Goal: Task Accomplishment & Management: Manage account settings

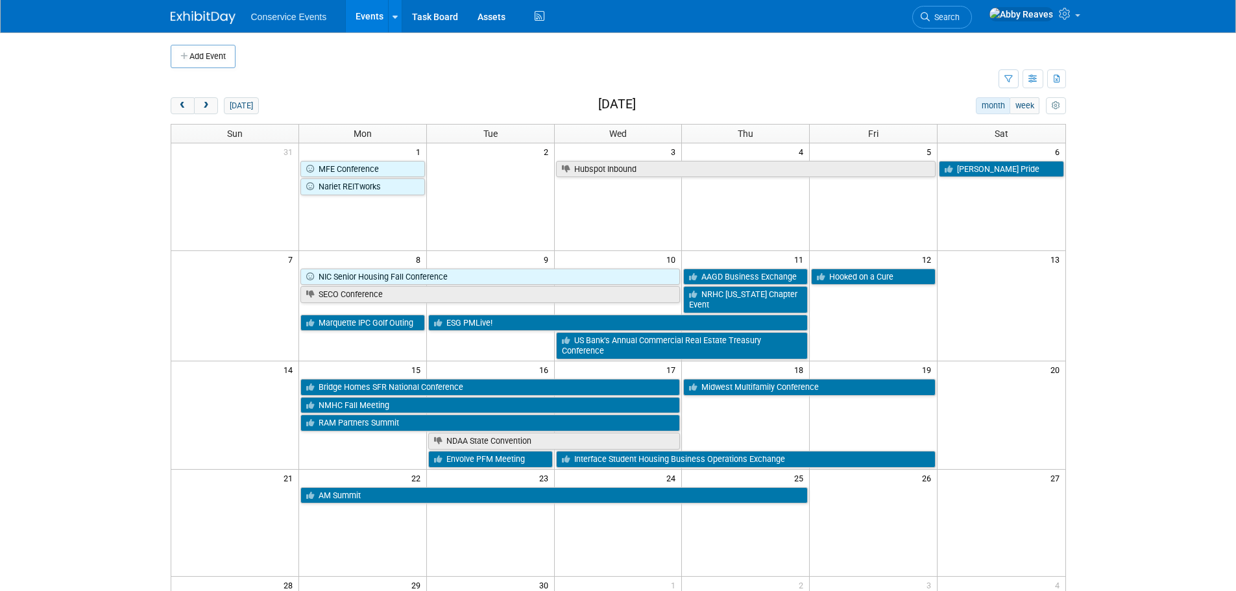
click at [957, 29] on li "Search" at bounding box center [942, 16] width 60 height 32
click at [960, 16] on span "Search" at bounding box center [945, 17] width 30 height 10
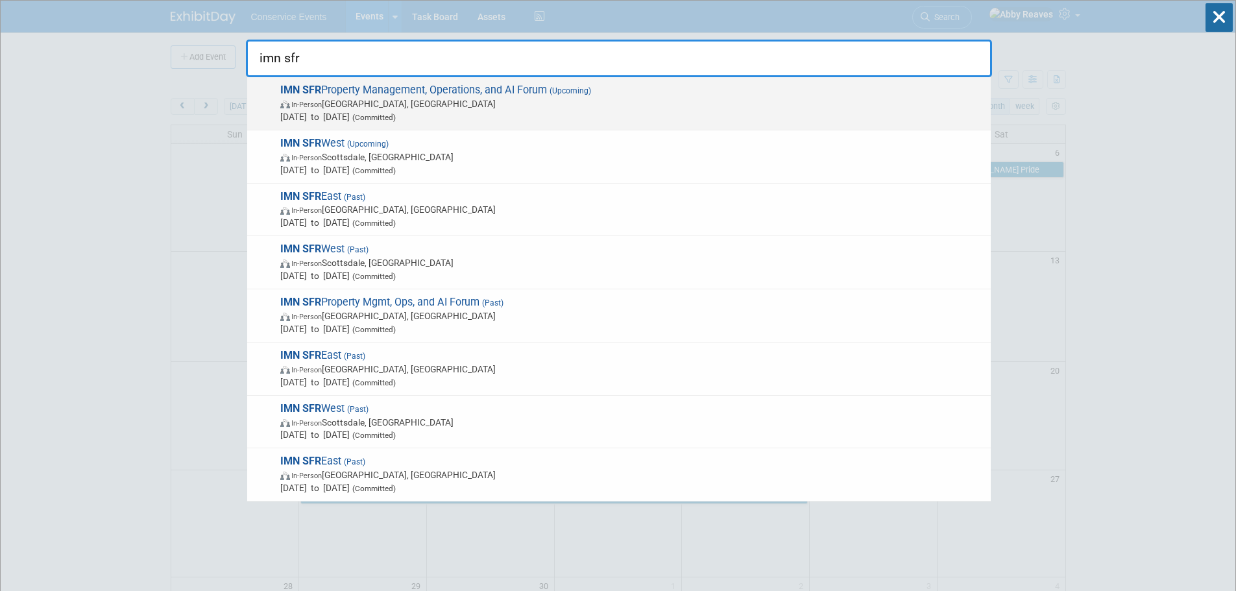
type input "imn sfr"
click at [557, 88] on span "(Upcoming)" at bounding box center [569, 90] width 44 height 9
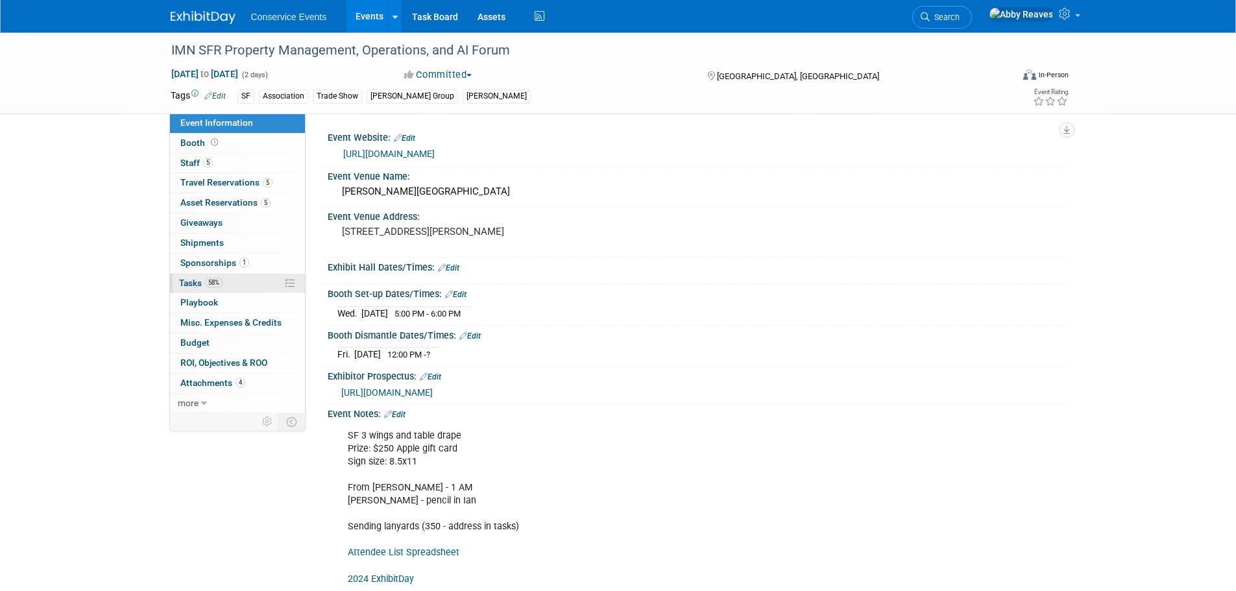
click at [238, 284] on link "58% Tasks 58%" at bounding box center [237, 283] width 135 height 19
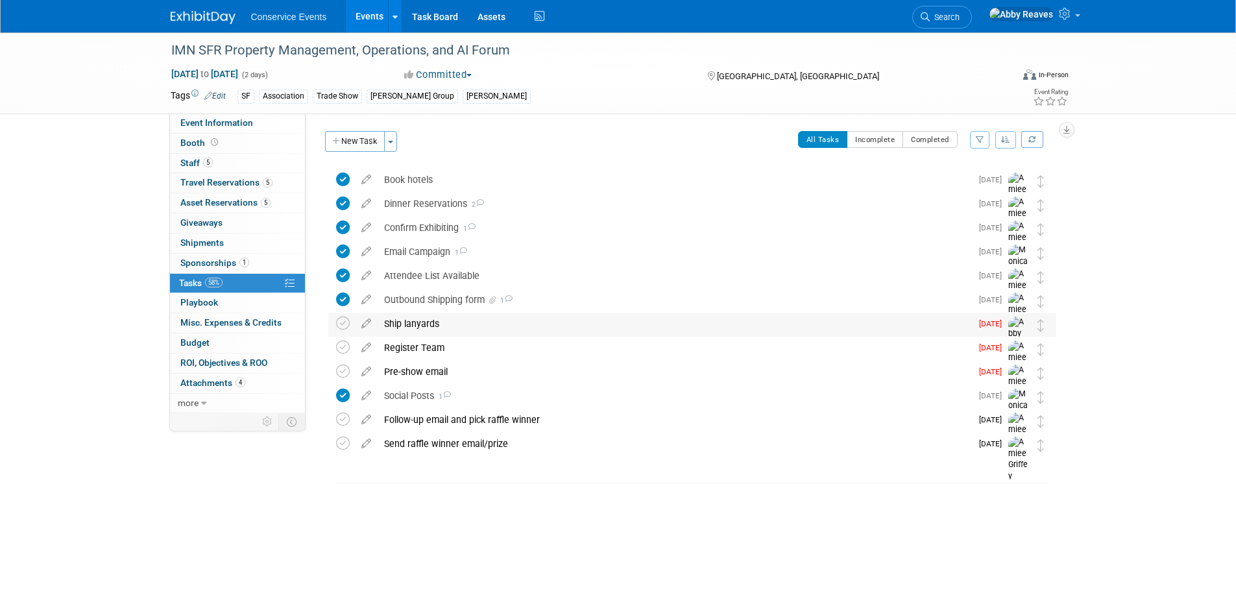
click at [476, 324] on div "Ship lanyards" at bounding box center [675, 324] width 594 height 22
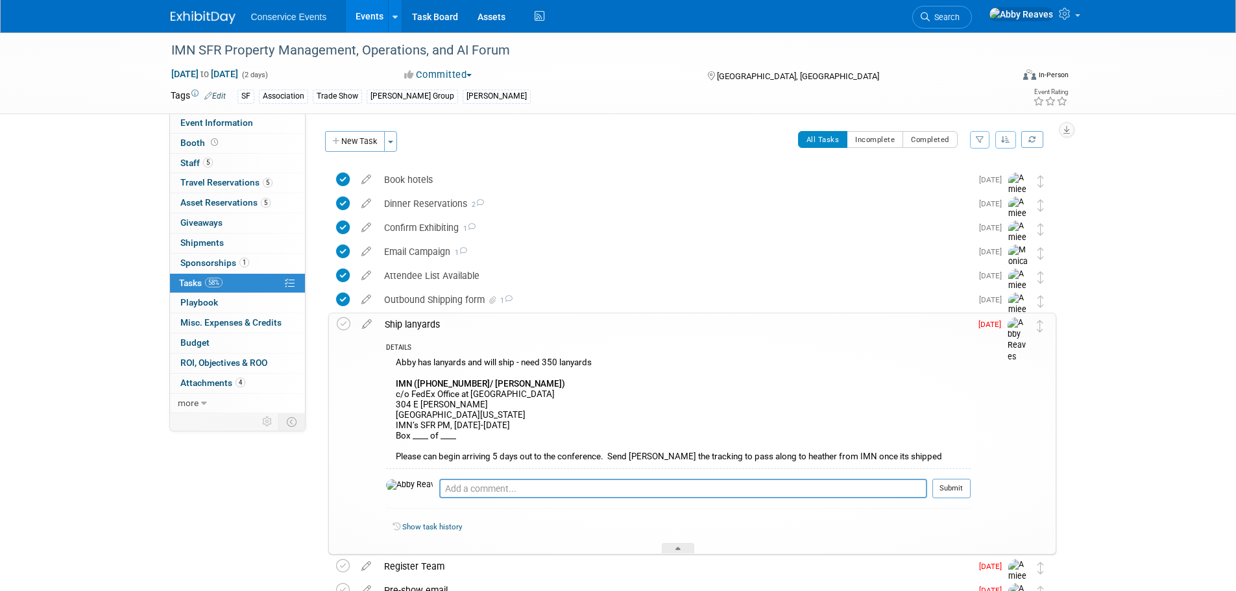
drag, startPoint x: 559, startPoint y: 385, endPoint x: 395, endPoint y: 384, distance: 164.8
click at [395, 384] on div "Abby has lanyards and will ship - need 350 lanyards IMN (914-218-0254/ Heather …" at bounding box center [678, 411] width 585 height 114
copy b "IMN (914-218-0254/ Heather Rothmann)"
click at [478, 395] on div "Abby has lanyards and will ship - need 350 lanyards IMN (914-218-0254/ Heather …" at bounding box center [678, 411] width 585 height 114
drag, startPoint x: 472, startPoint y: 384, endPoint x: 419, endPoint y: 386, distance: 53.2
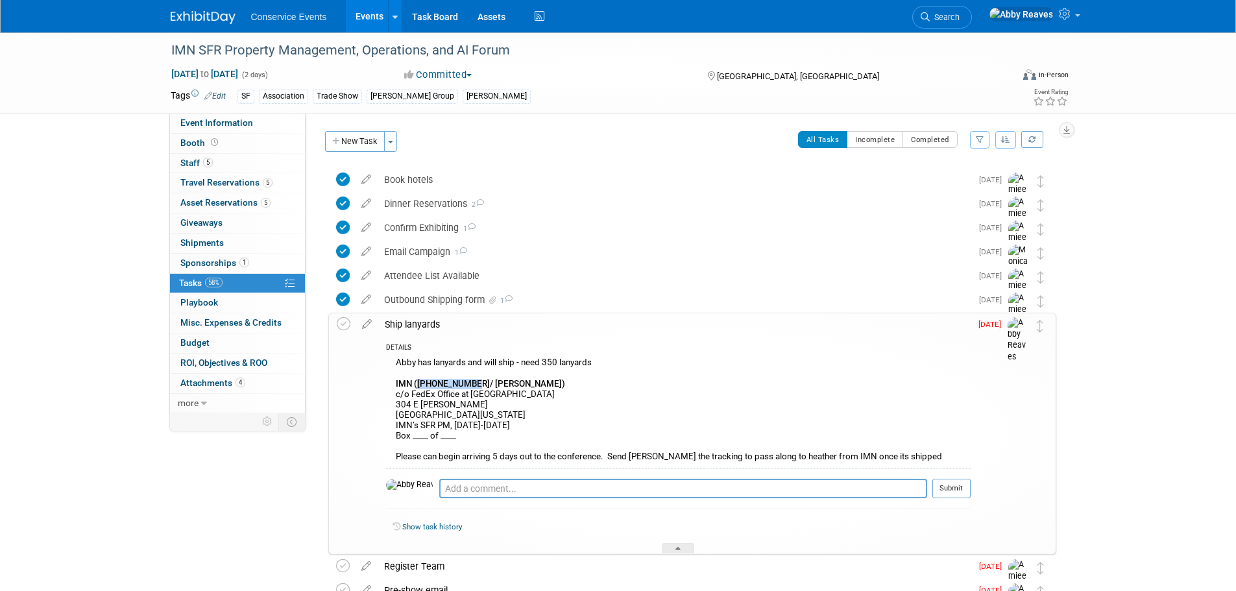
click at [419, 386] on b "IMN (914-218-0254/ Heather Rothmann)" at bounding box center [480, 384] width 169 height 10
copy b "914-218-0254"
click at [442, 392] on div "Abby has lanyards and will ship - need 350 lanyards IMN (914-218-0254/ Heather …" at bounding box center [678, 411] width 585 height 114
drag, startPoint x: 573, startPoint y: 395, endPoint x: 397, endPoint y: 398, distance: 176.6
click at [397, 398] on div "Abby has lanyards and will ship - need 350 lanyards IMN (914-218-0254/ Heather …" at bounding box center [678, 411] width 585 height 114
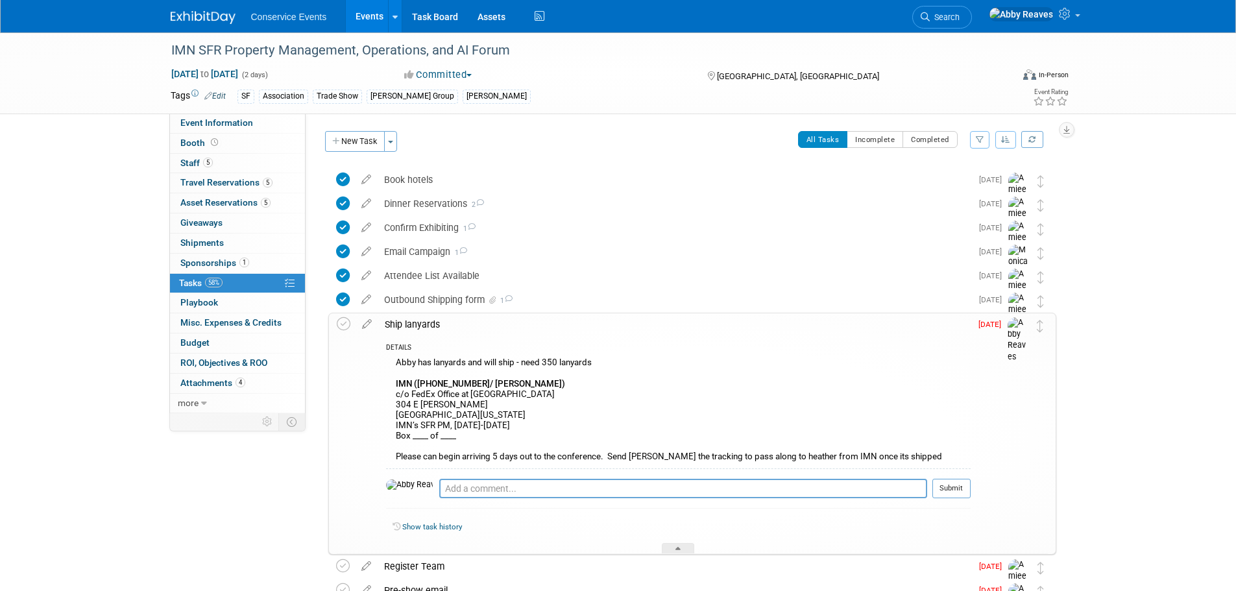
copy div "c/o FedEx Office at Austin Marriott Downtown"
drag, startPoint x: 483, startPoint y: 406, endPoint x: 391, endPoint y: 409, distance: 92.2
click at [391, 409] on div "Abby has lanyards and will ship - need 350 lanyards IMN (914-218-0254/ Heather …" at bounding box center [678, 411] width 585 height 114
copy div "304 E Cesar Chavez"
drag, startPoint x: 509, startPoint y: 424, endPoint x: 396, endPoint y: 429, distance: 113.0
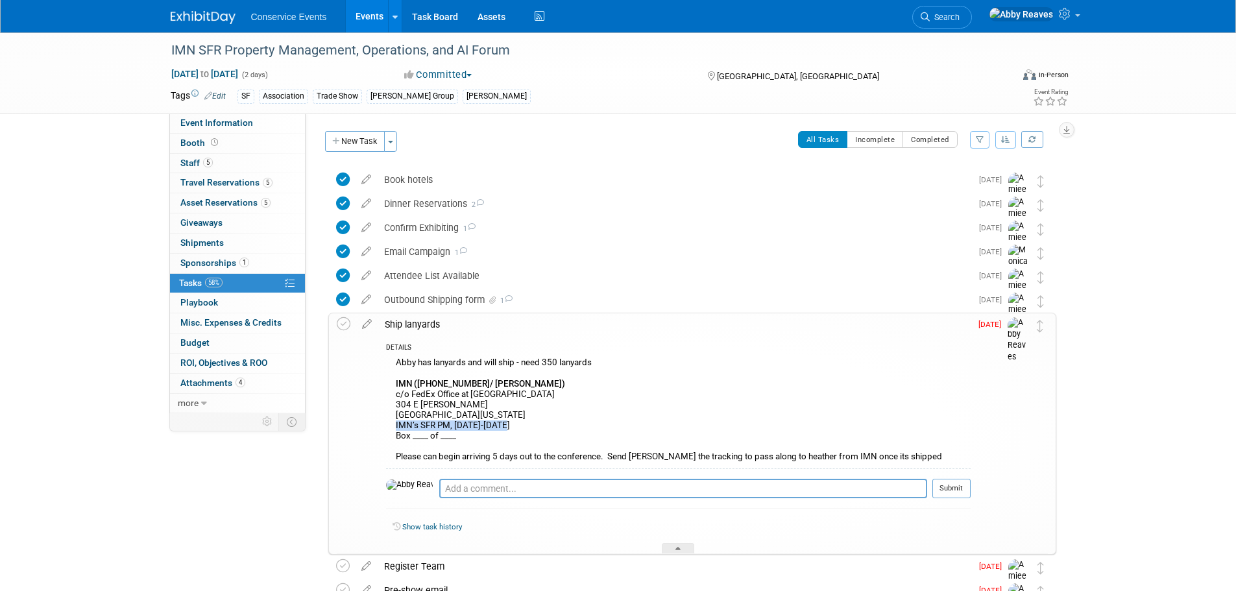
click at [396, 429] on div "Abby has lanyards and will ship - need 350 lanyards IMN (914-218-0254/ Heather …" at bounding box center [678, 411] width 585 height 114
copy div "IMN’s SFR PM, August 21-22"
click at [670, 397] on div "Abby has lanyards and will ship - need 350 lanyards IMN (914-218-0254/ Heather …" at bounding box center [678, 411] width 585 height 114
click at [318, 362] on div "IMN SFR Property Management, Operations, and AI Forum Austin, TX Aug 21, 2025 t…" at bounding box center [685, 447] width 741 height 564
click at [346, 319] on icon at bounding box center [344, 324] width 14 height 14
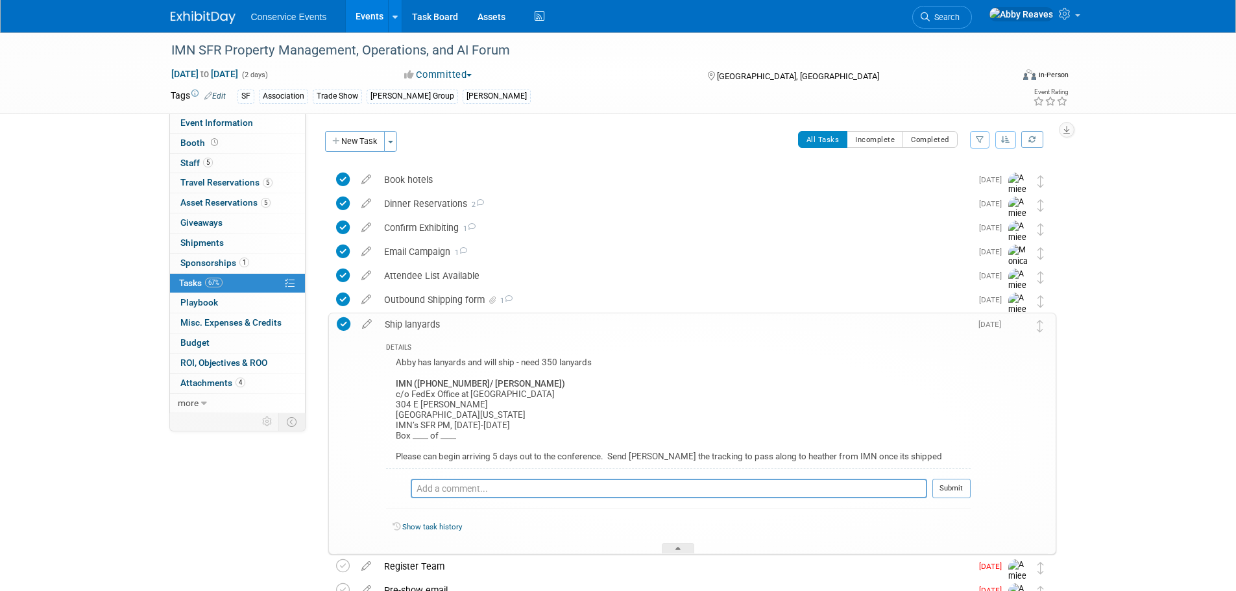
click at [350, 20] on link "Events" at bounding box center [369, 16] width 47 height 32
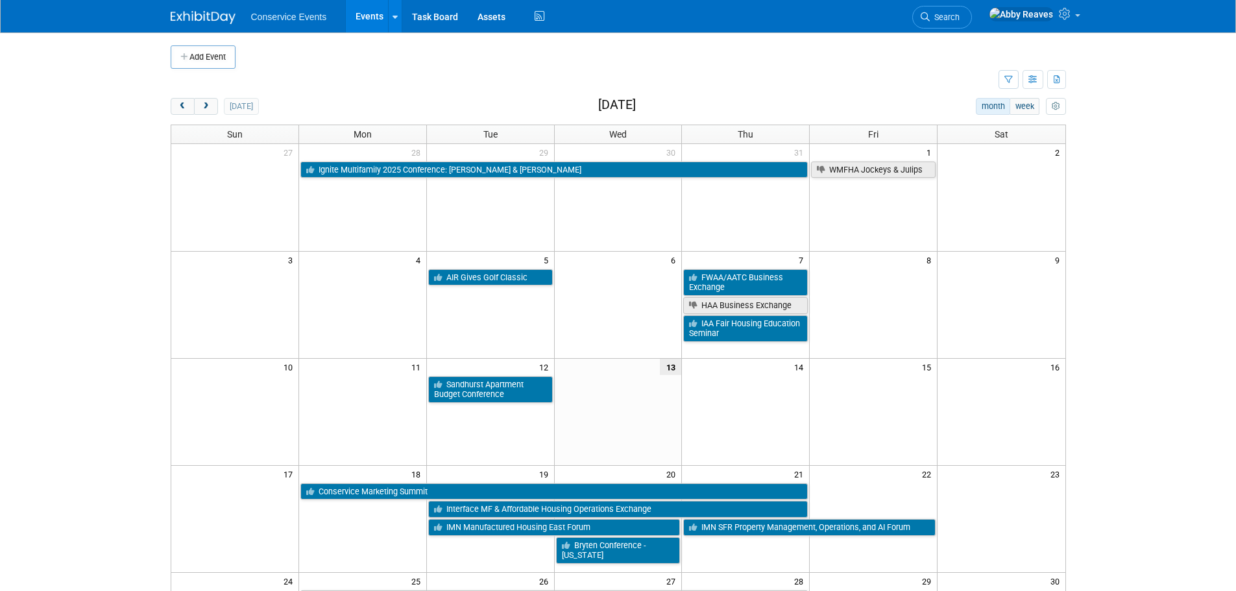
click at [321, 86] on td at bounding box center [585, 80] width 828 height 23
